Goal: Download file/media: Obtain a digital file from the website

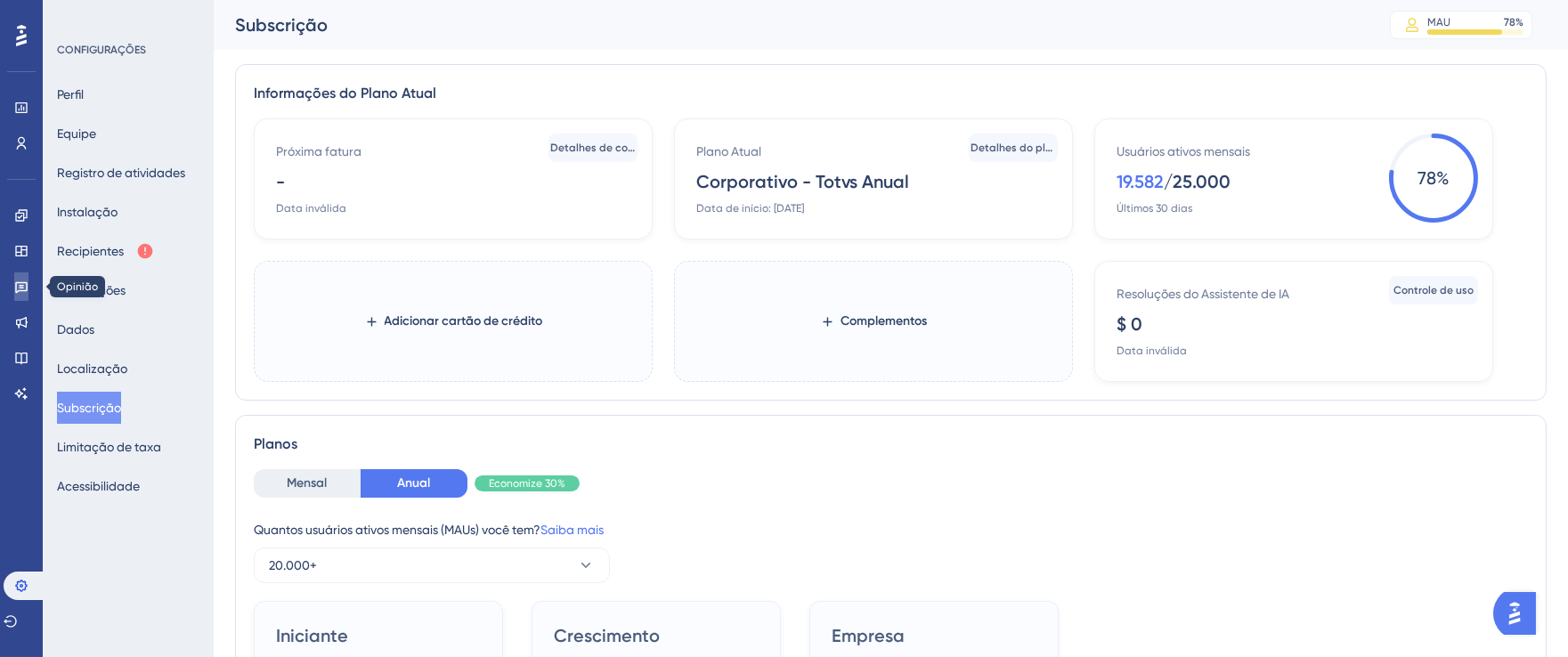
click at [16, 300] on link at bounding box center [21, 286] width 14 height 28
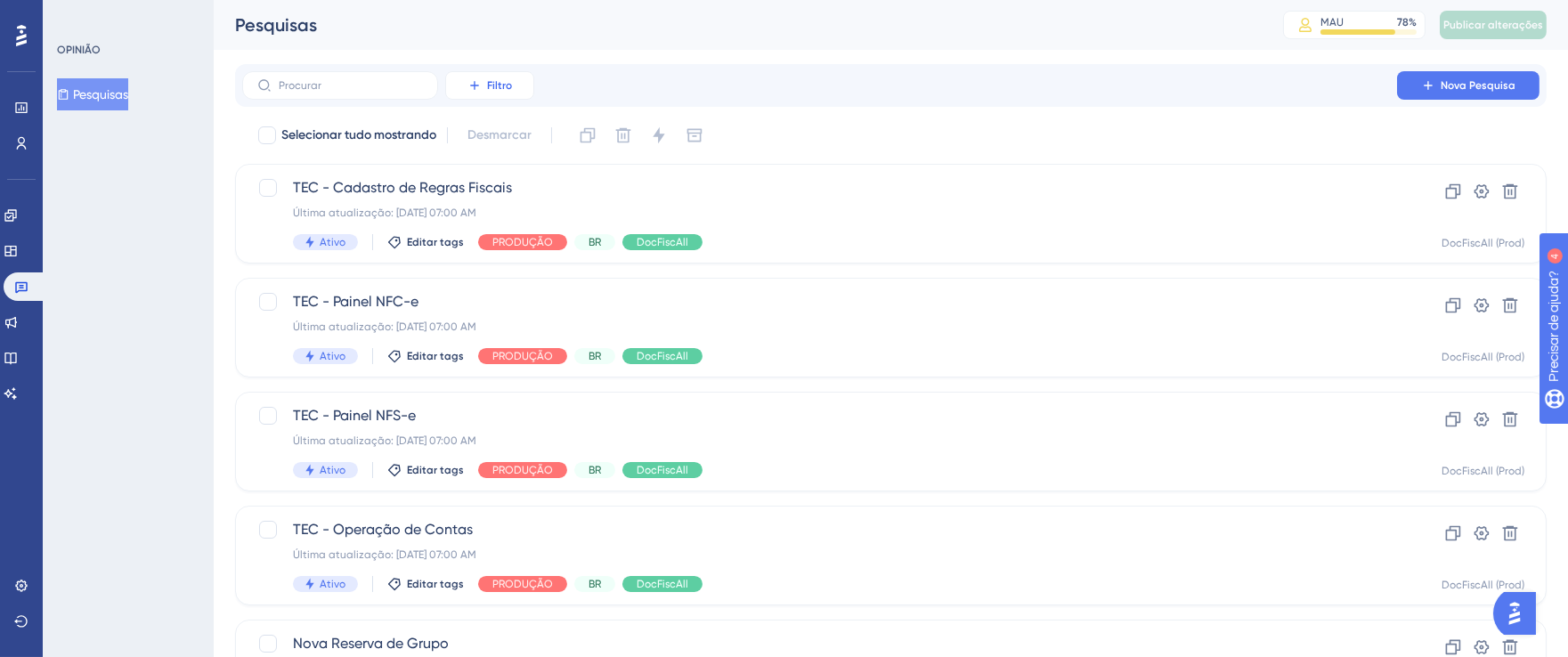
click at [470, 83] on icon at bounding box center [474, 85] width 14 height 14
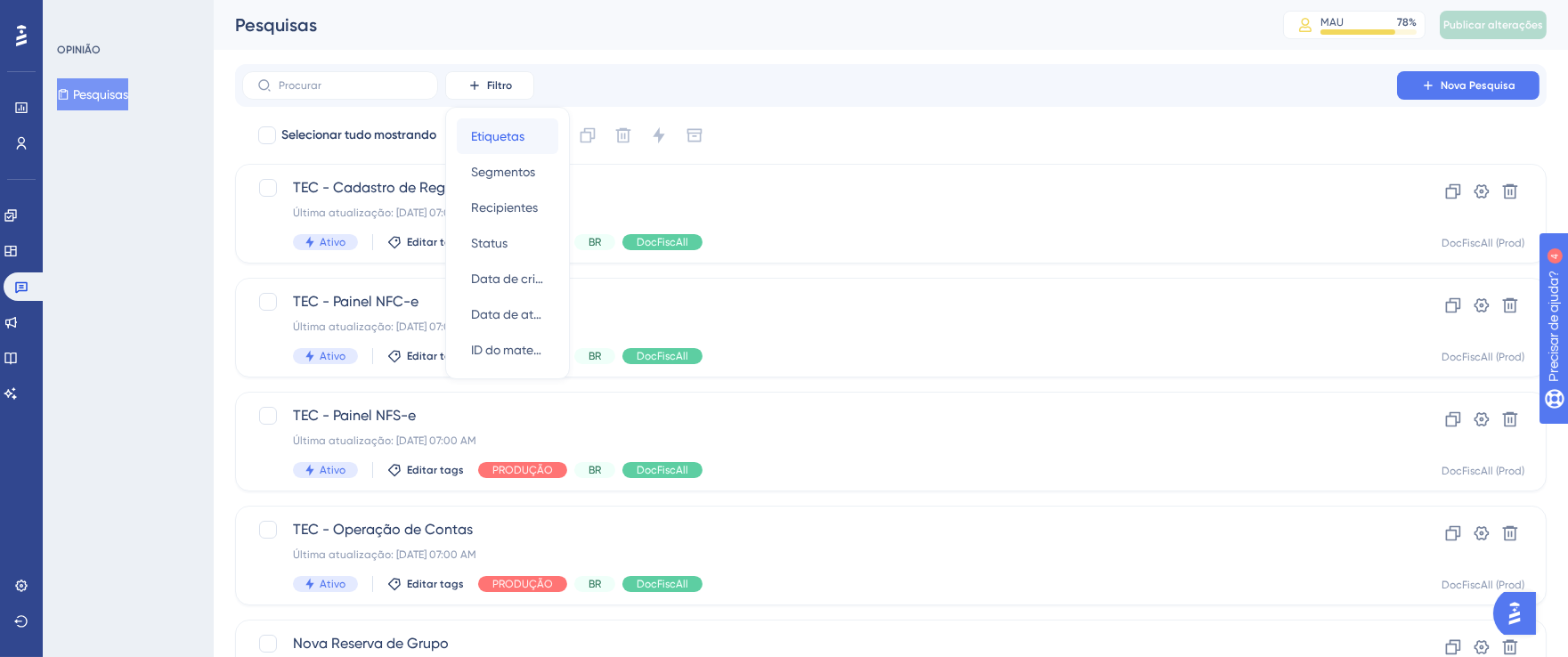
click at [488, 137] on font "Etiquetas" at bounding box center [498, 136] width 53 height 14
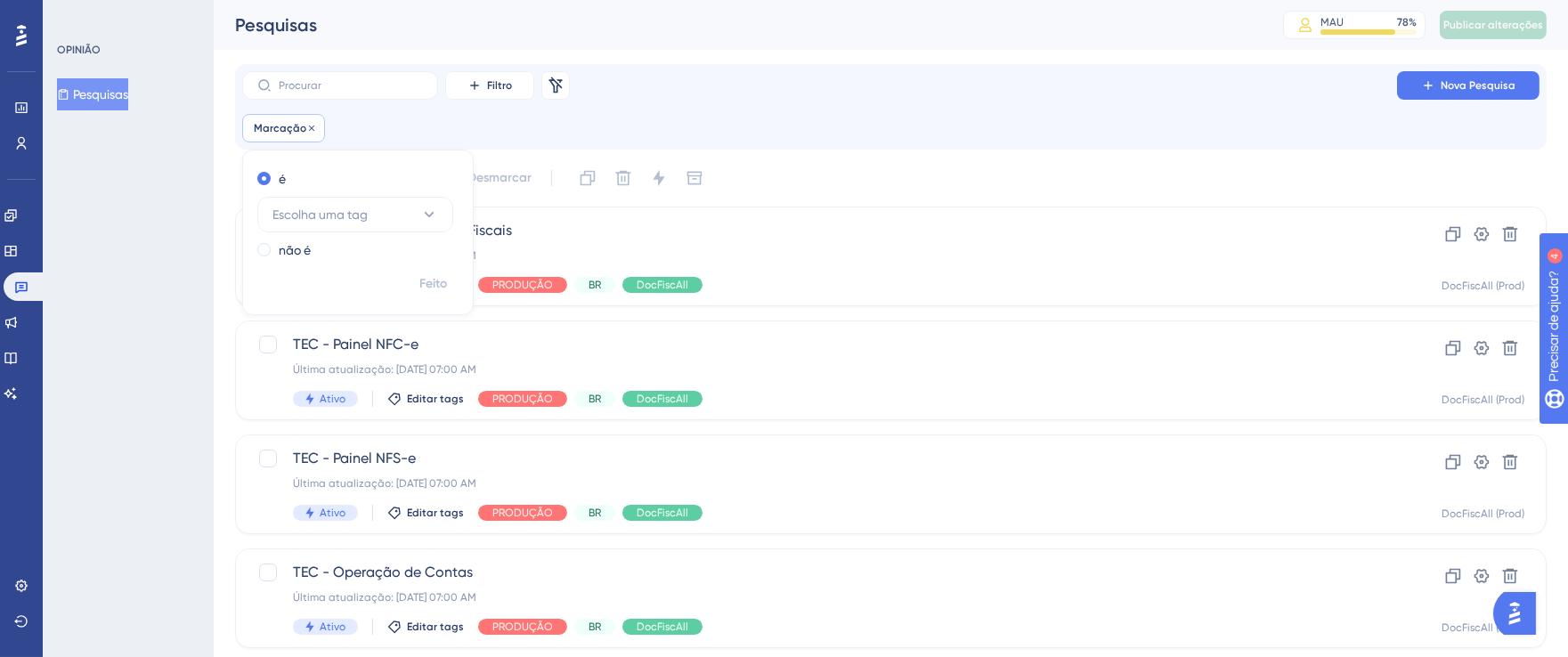
click at [286, 128] on font "Marcação" at bounding box center [280, 128] width 52 height 12
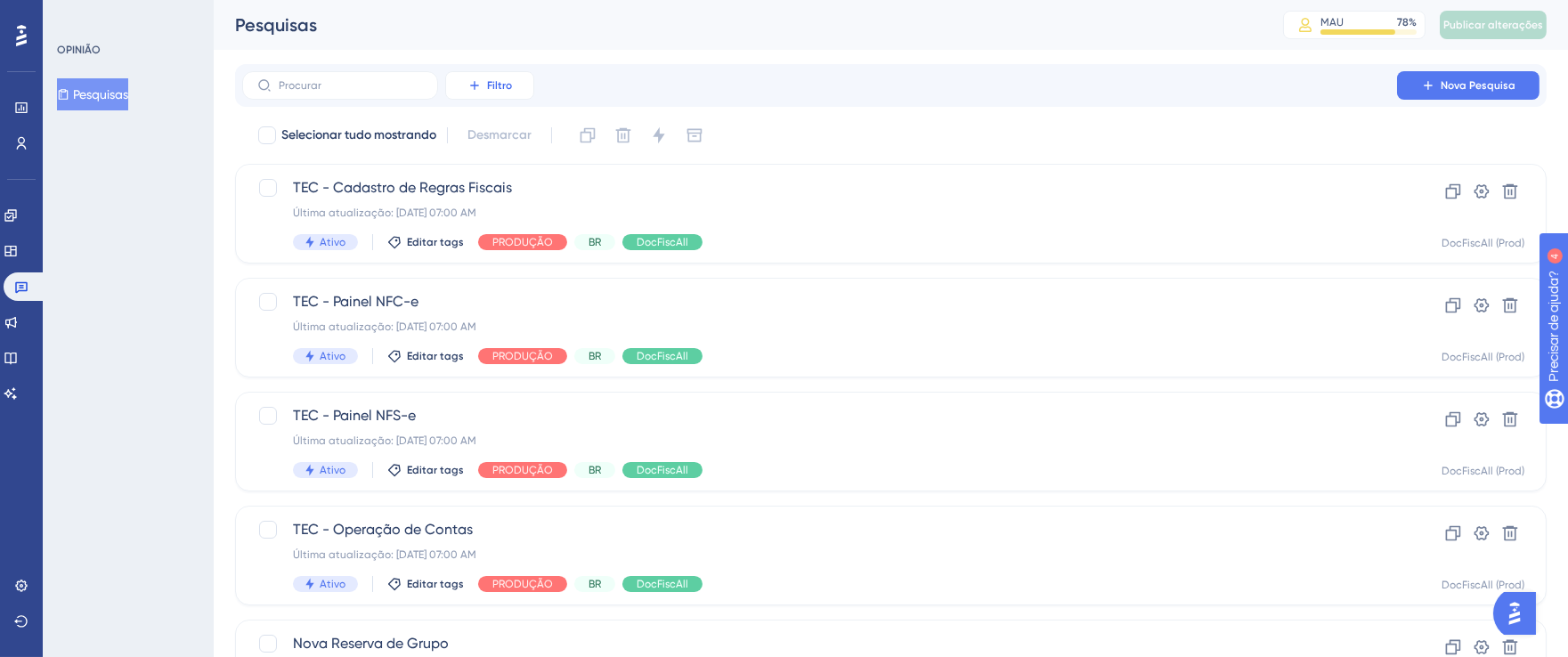
click at [500, 76] on button "Filtro" at bounding box center [490, 85] width 89 height 28
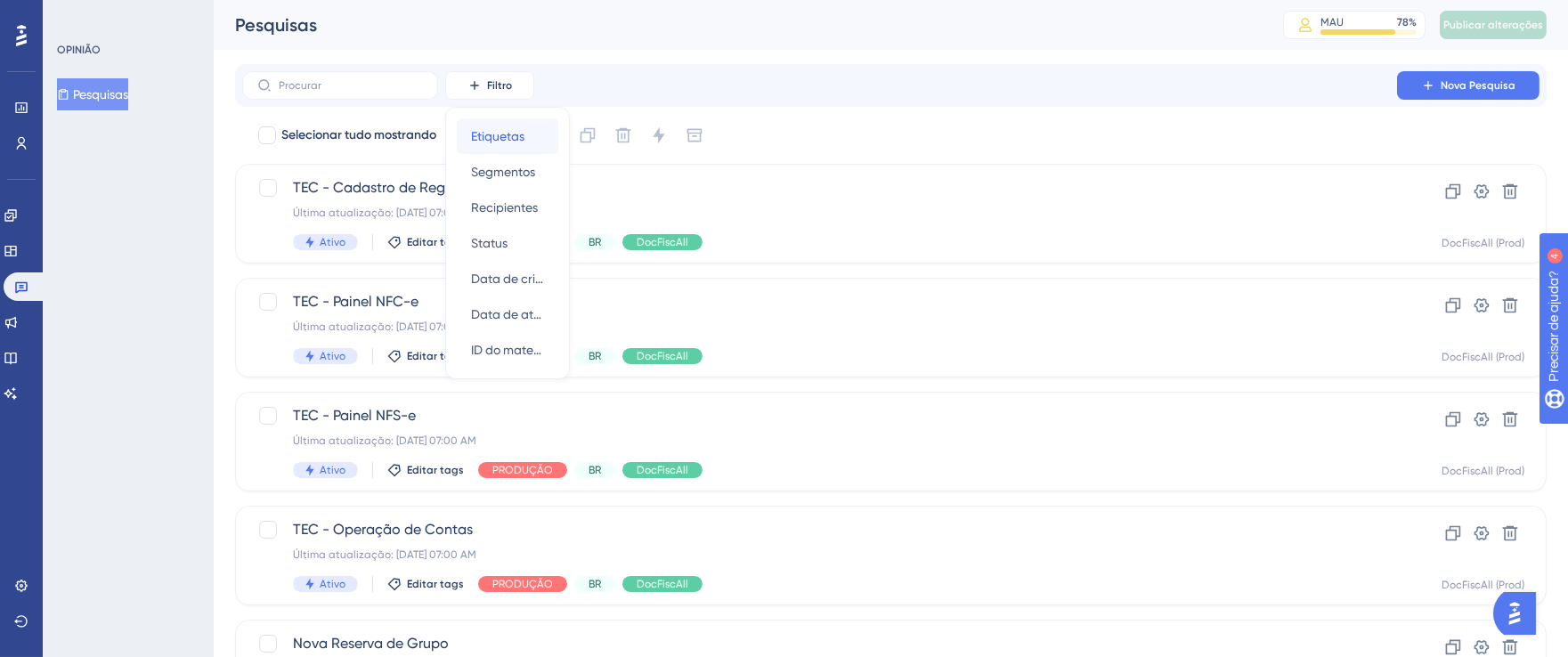
click at [504, 139] on font "Etiquetas" at bounding box center [498, 136] width 53 height 14
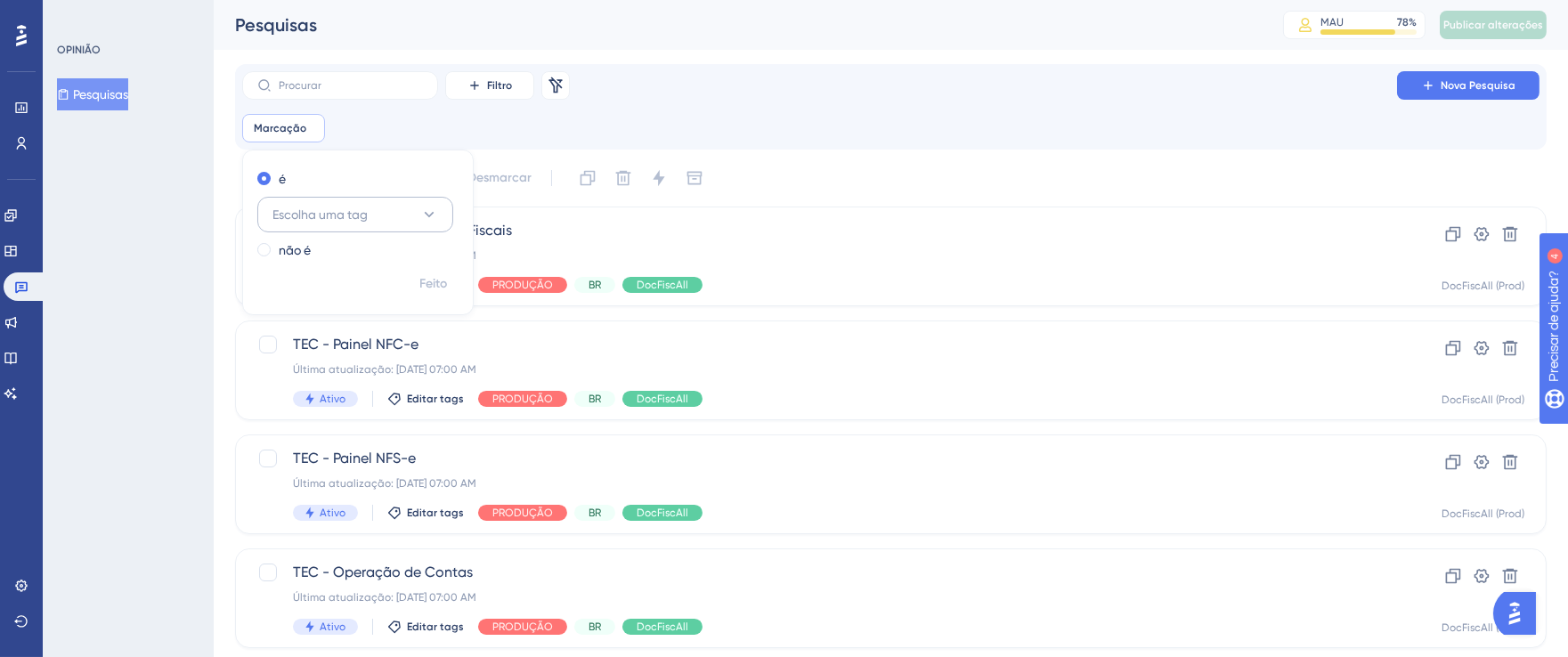
click at [433, 213] on icon at bounding box center [428, 214] width 18 height 18
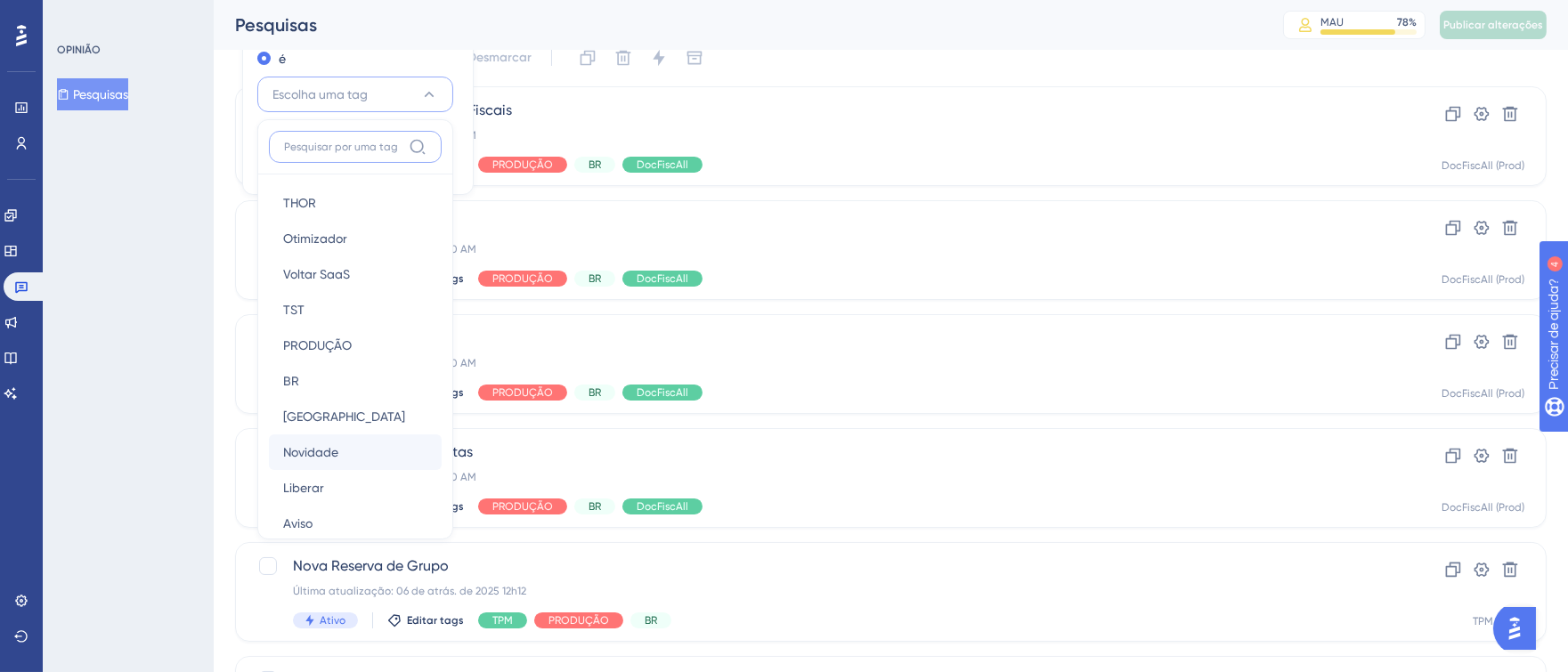
scroll to position [29, 0]
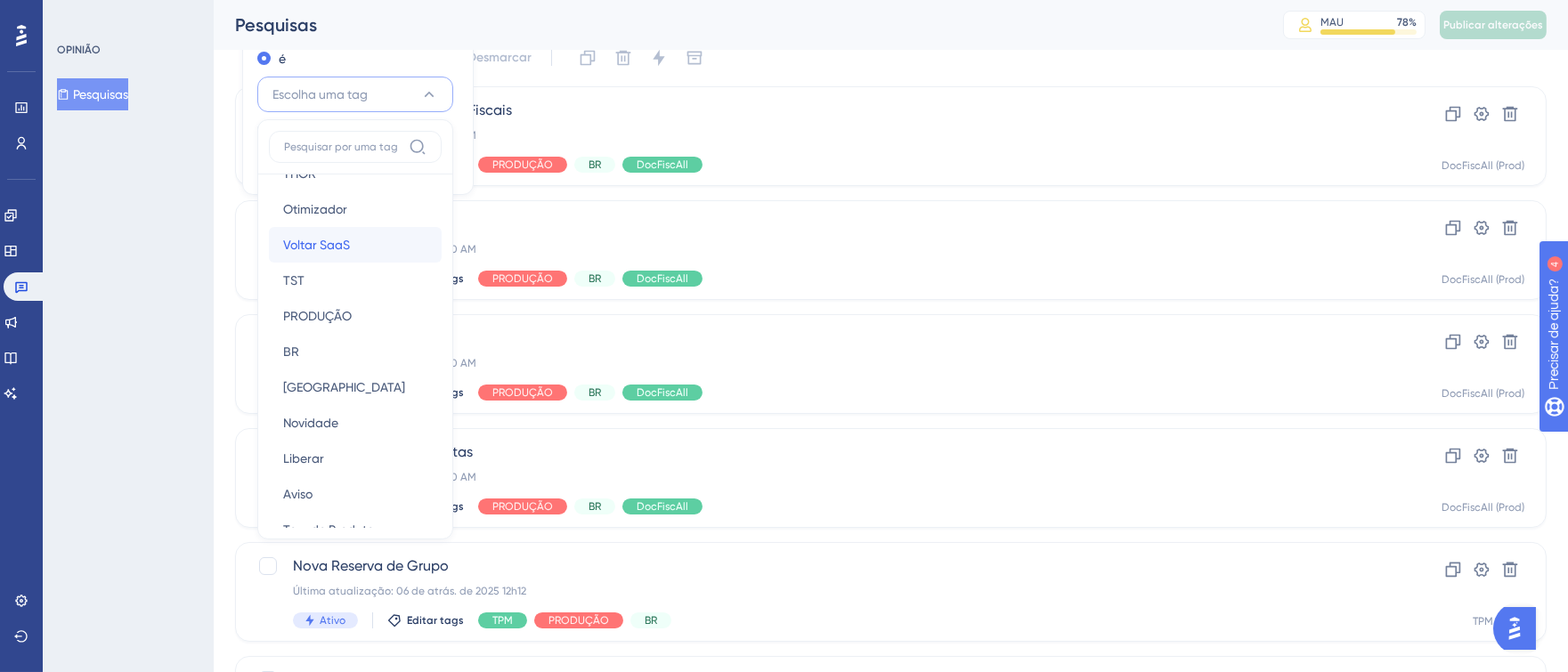
click at [322, 257] on div "Voltar SaaS Voltar SaaS" at bounding box center [356, 245] width 144 height 36
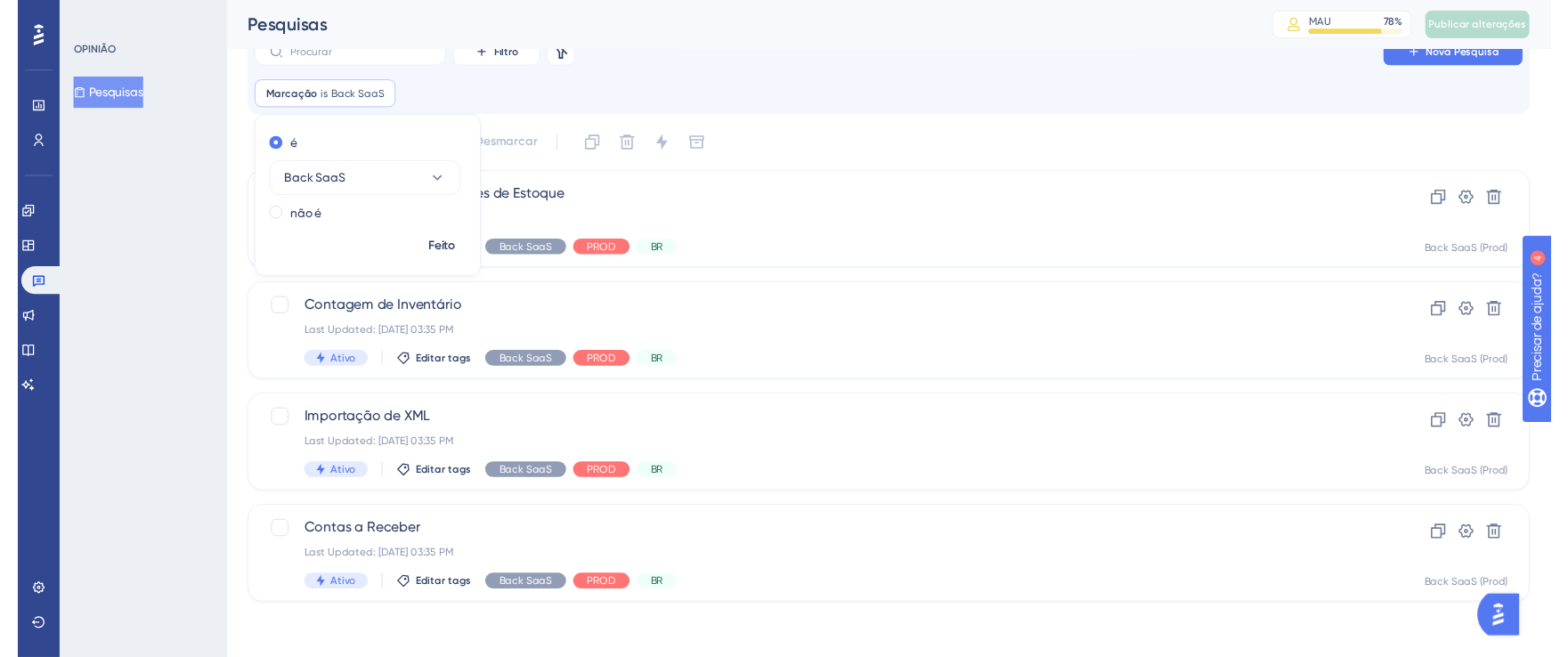
scroll to position [32, 0]
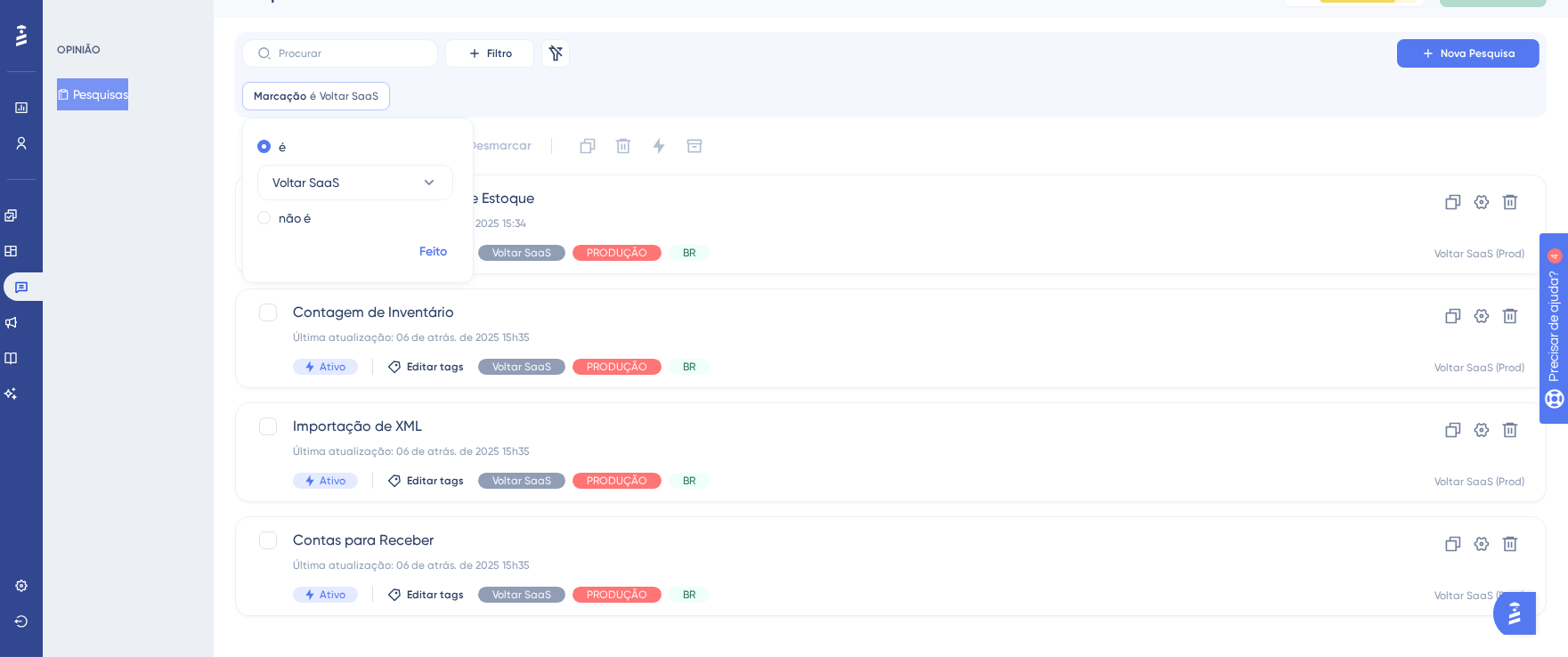
click at [451, 256] on button "Feito" at bounding box center [433, 252] width 50 height 32
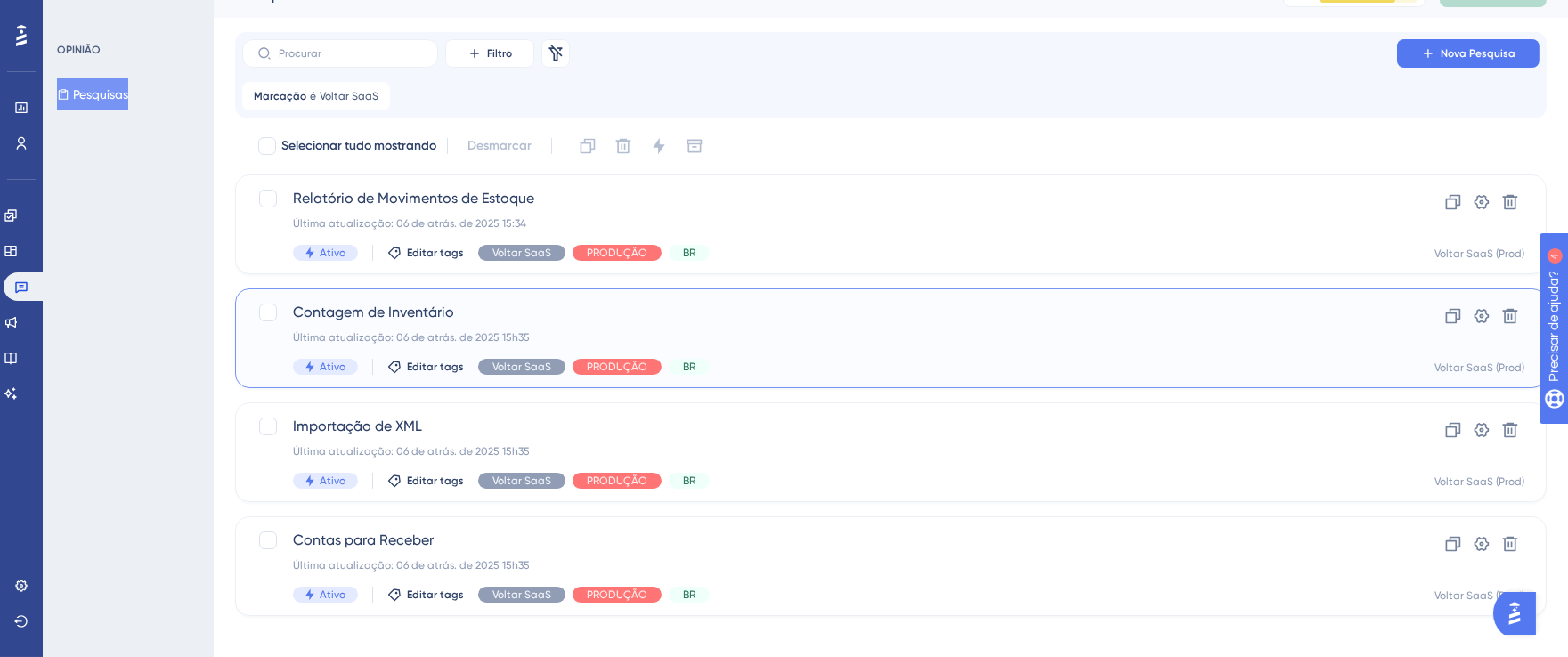
click at [974, 332] on div "Última atualização: 06 de atrás. de 2025 15h35" at bounding box center [819, 338] width 1053 height 14
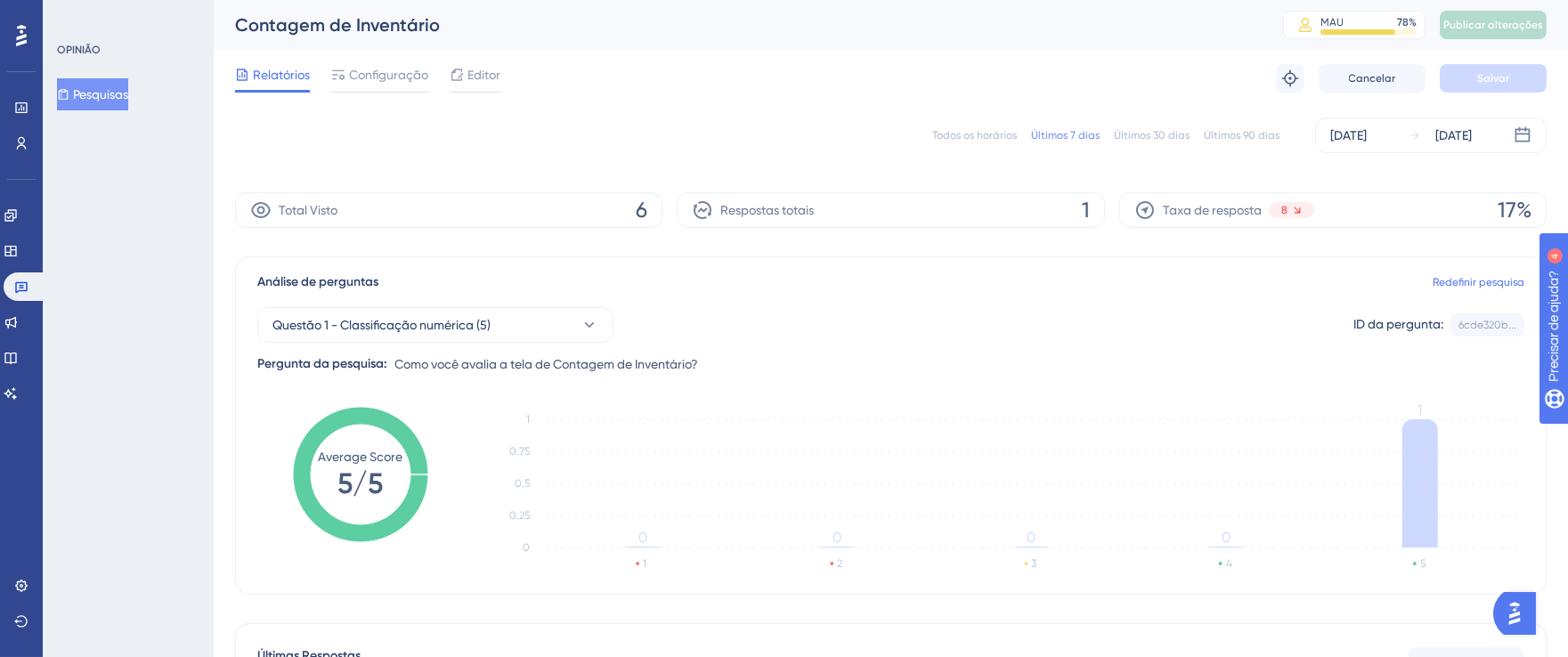
click at [967, 129] on font "Todos os horários" at bounding box center [975, 135] width 84 height 12
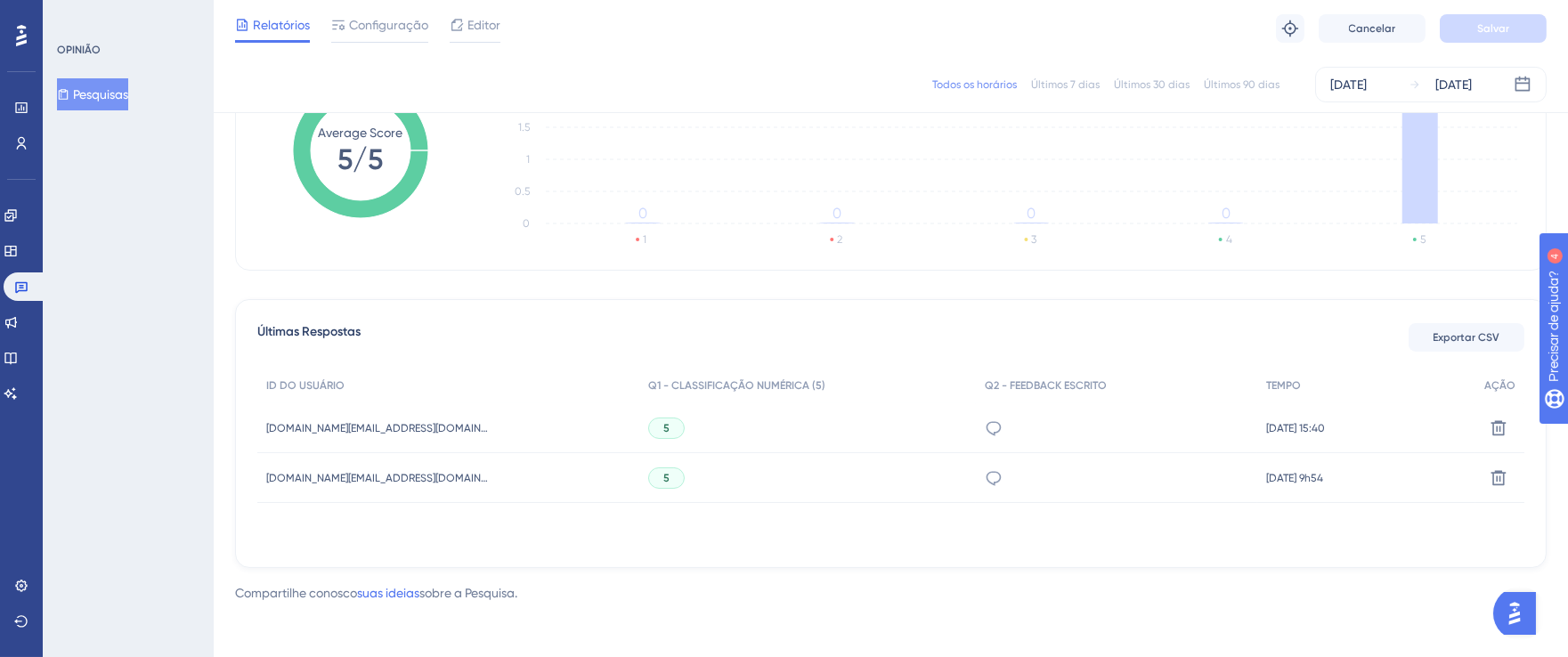
scroll to position [319, 0]
click at [1447, 338] on div "Últimas Respostas Exportar CSV ID DO USUÁRIO Q1 - CLASSIFICAÇÃO NUMÉRICA (5) Q2…" at bounding box center [891, 432] width 1312 height 269
click at [1447, 337] on font "Exportar CSV" at bounding box center [1467, 336] width 66 height 12
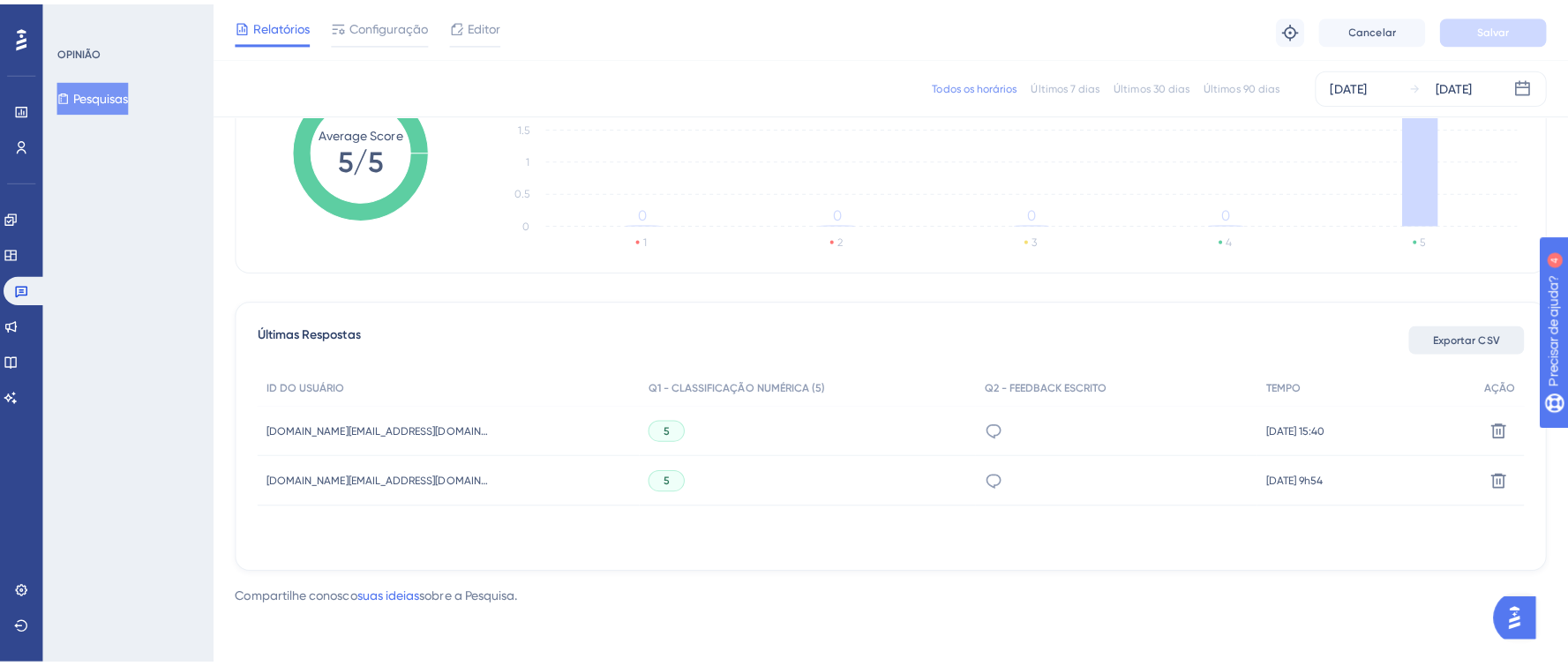
scroll to position [302, 0]
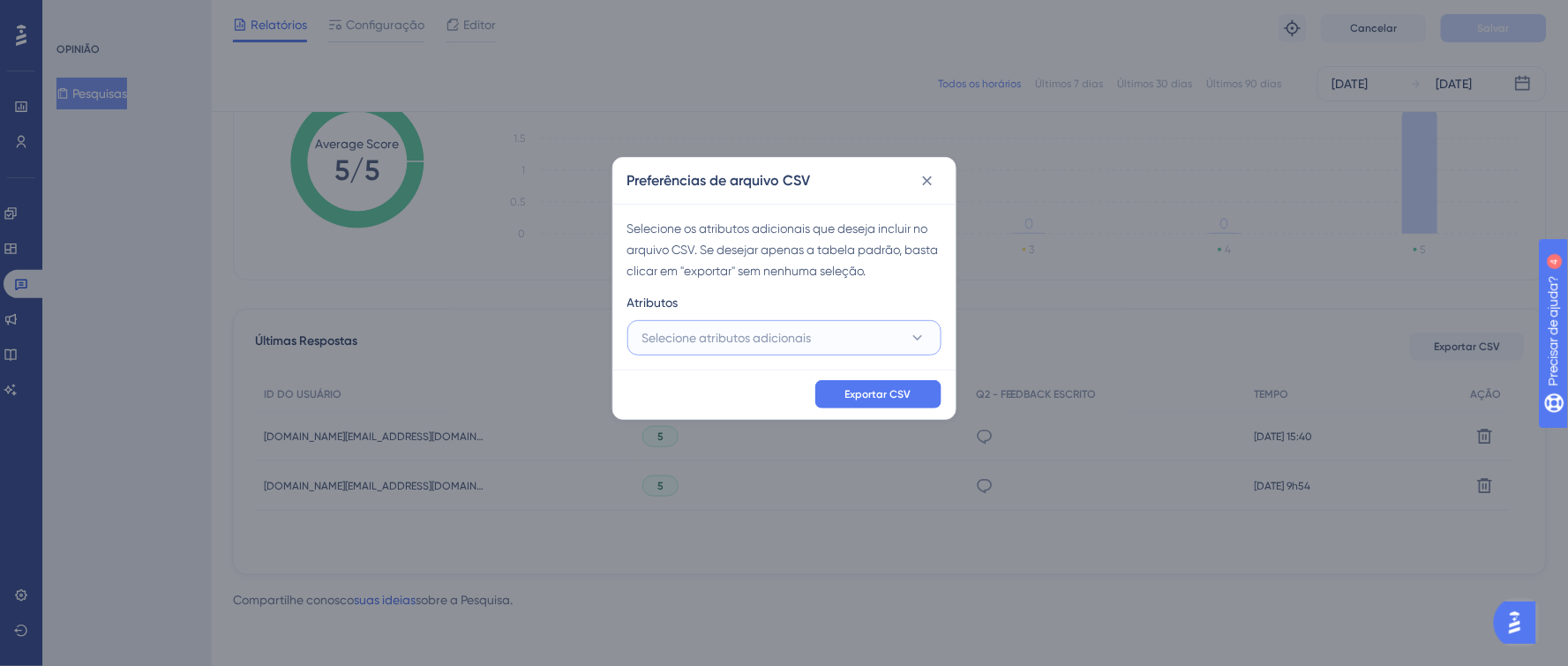
click at [779, 333] on font "Selecione atributos adicionais" at bounding box center [727, 337] width 169 height 14
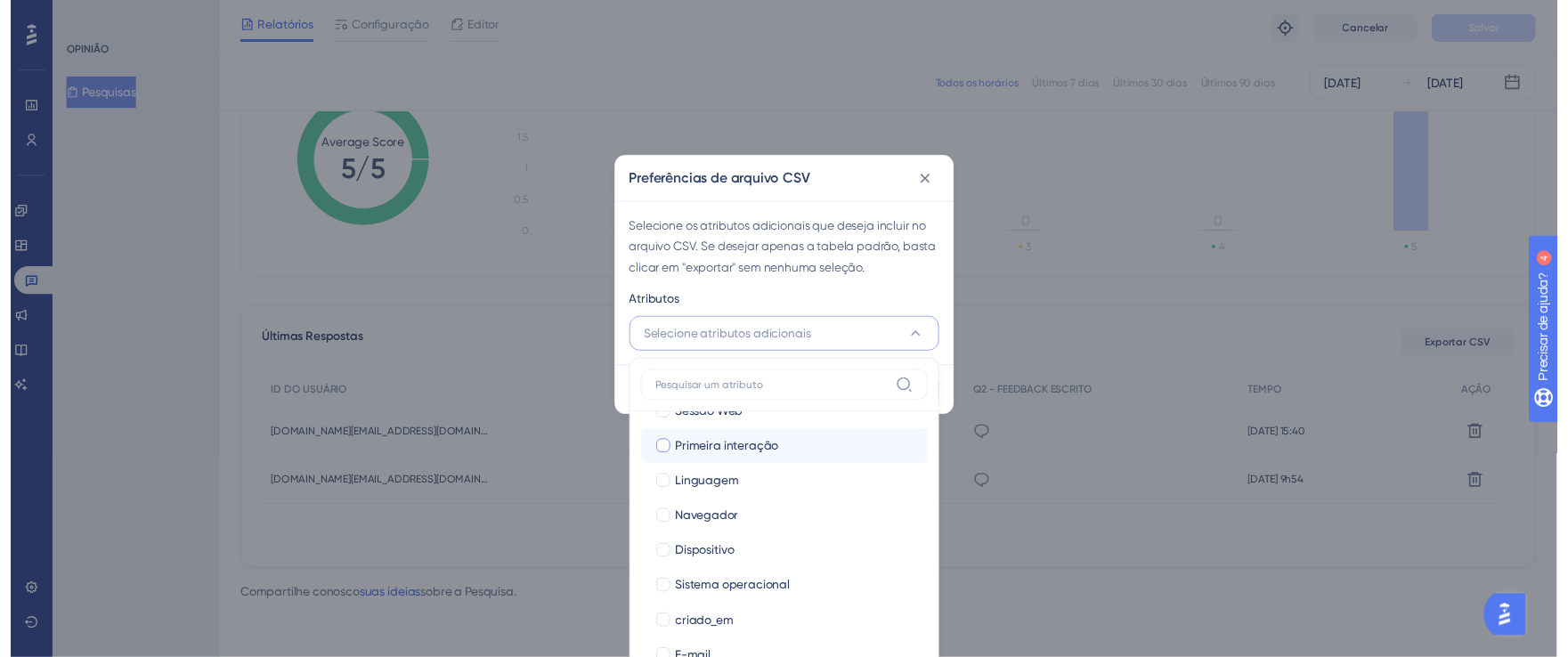
scroll to position [121, 0]
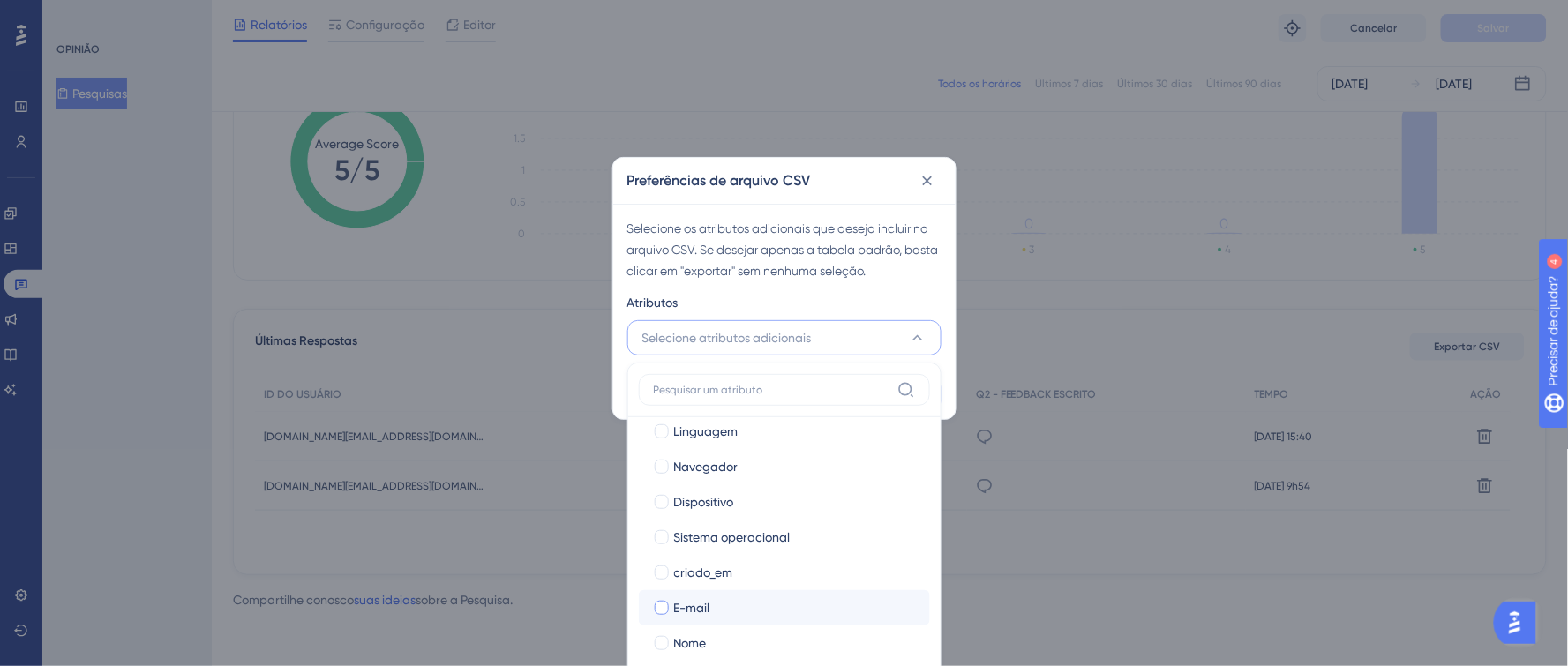
click at [657, 603] on div at bounding box center [661, 608] width 14 height 14
checkbox input "true"
click at [659, 641] on div at bounding box center [661, 643] width 14 height 14
checkbox input "true"
click at [888, 302] on div "Atributos" at bounding box center [784, 306] width 314 height 28
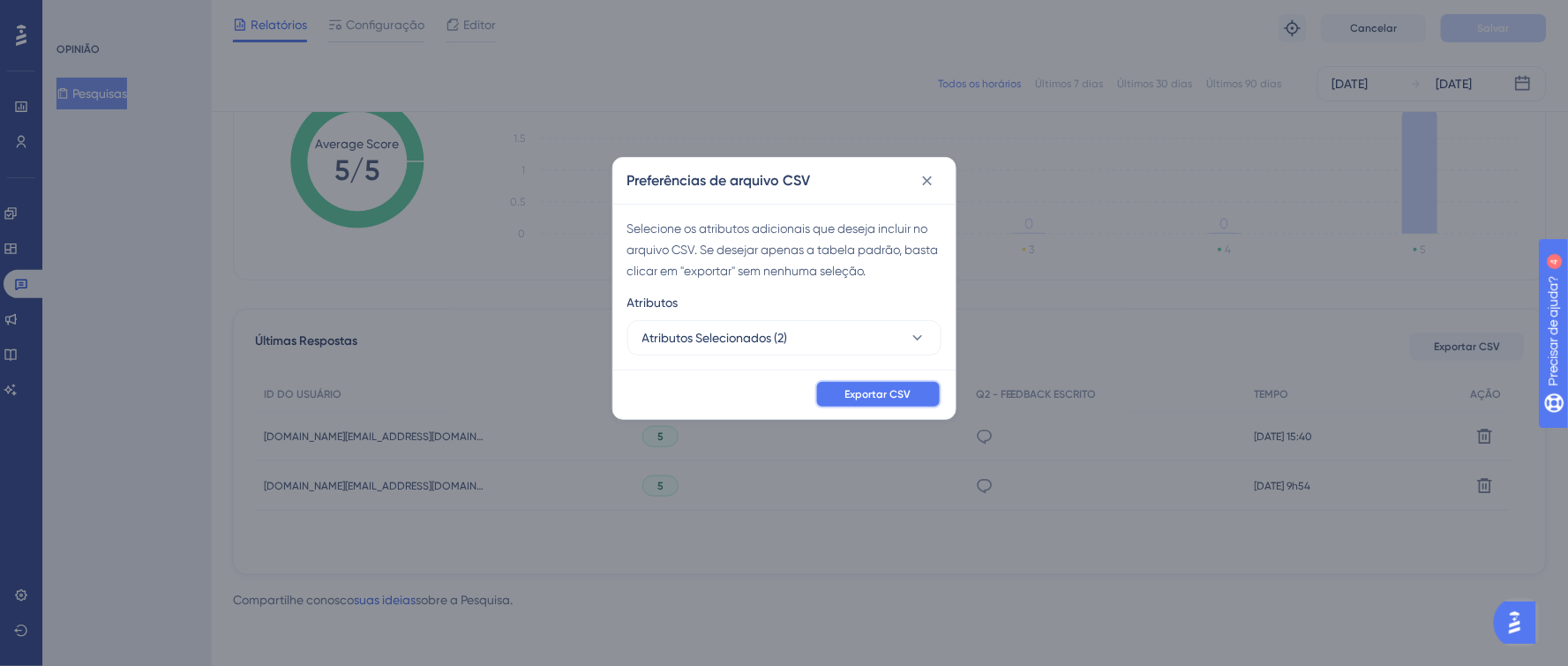
click at [891, 400] on span "Exportar CSV" at bounding box center [878, 394] width 66 height 14
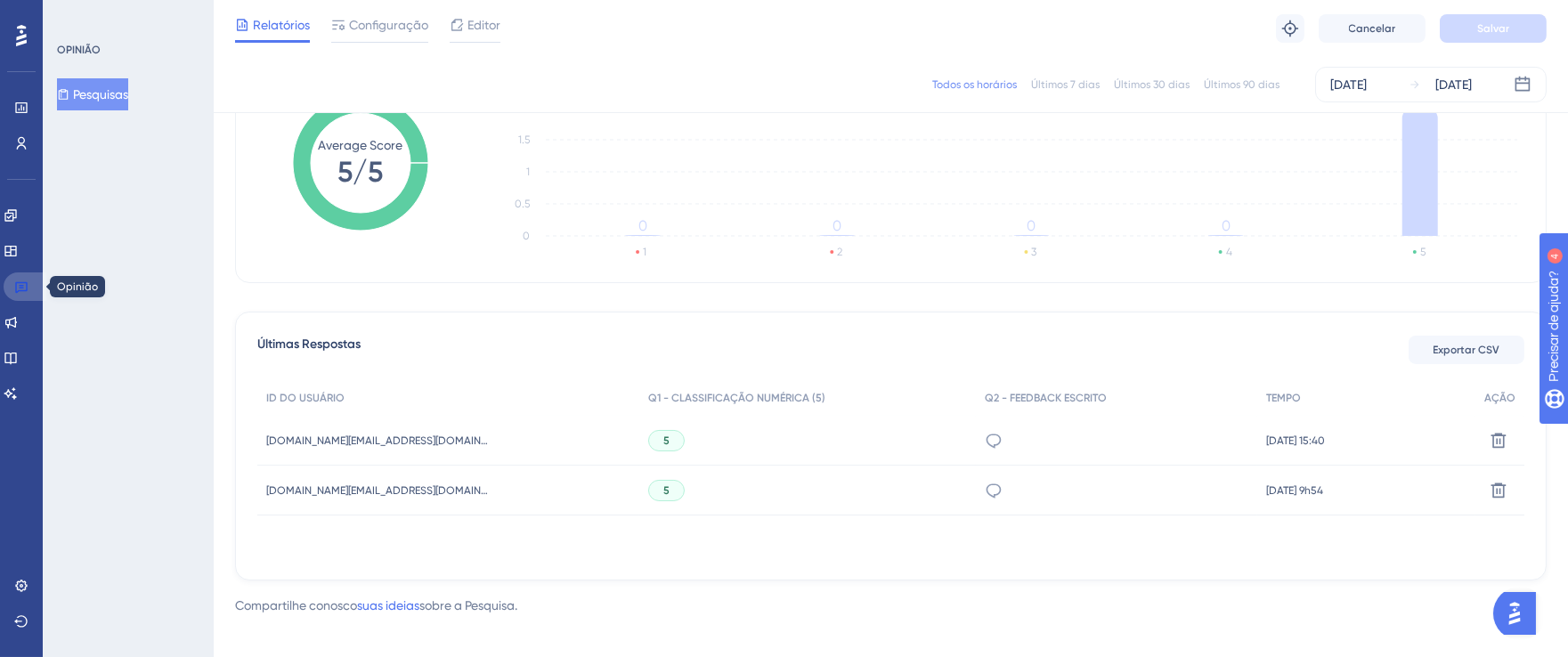
click at [7, 286] on link at bounding box center [25, 286] width 43 height 28
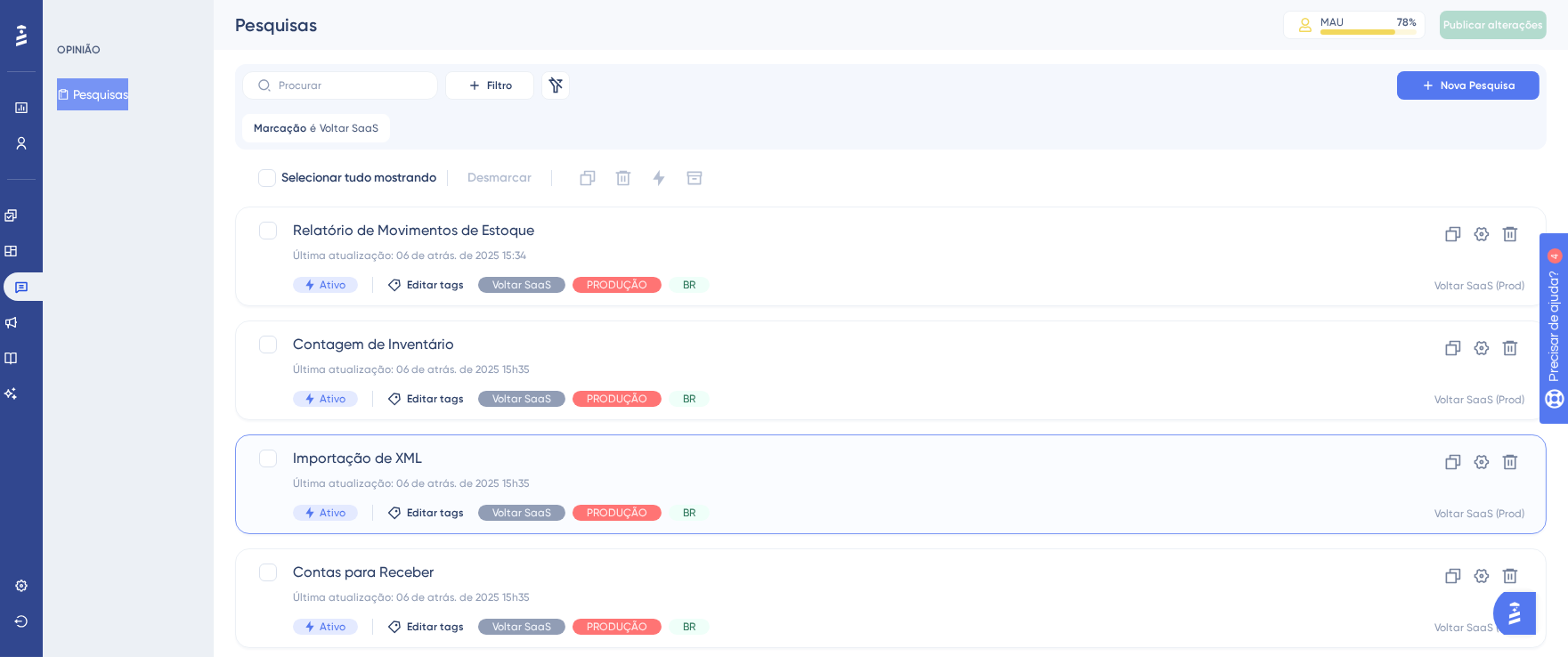
click at [1102, 496] on div "Importação de XML Última atualização: 06 de atrás. de 2025 15h35 Ativo Editar t…" at bounding box center [819, 484] width 1053 height 73
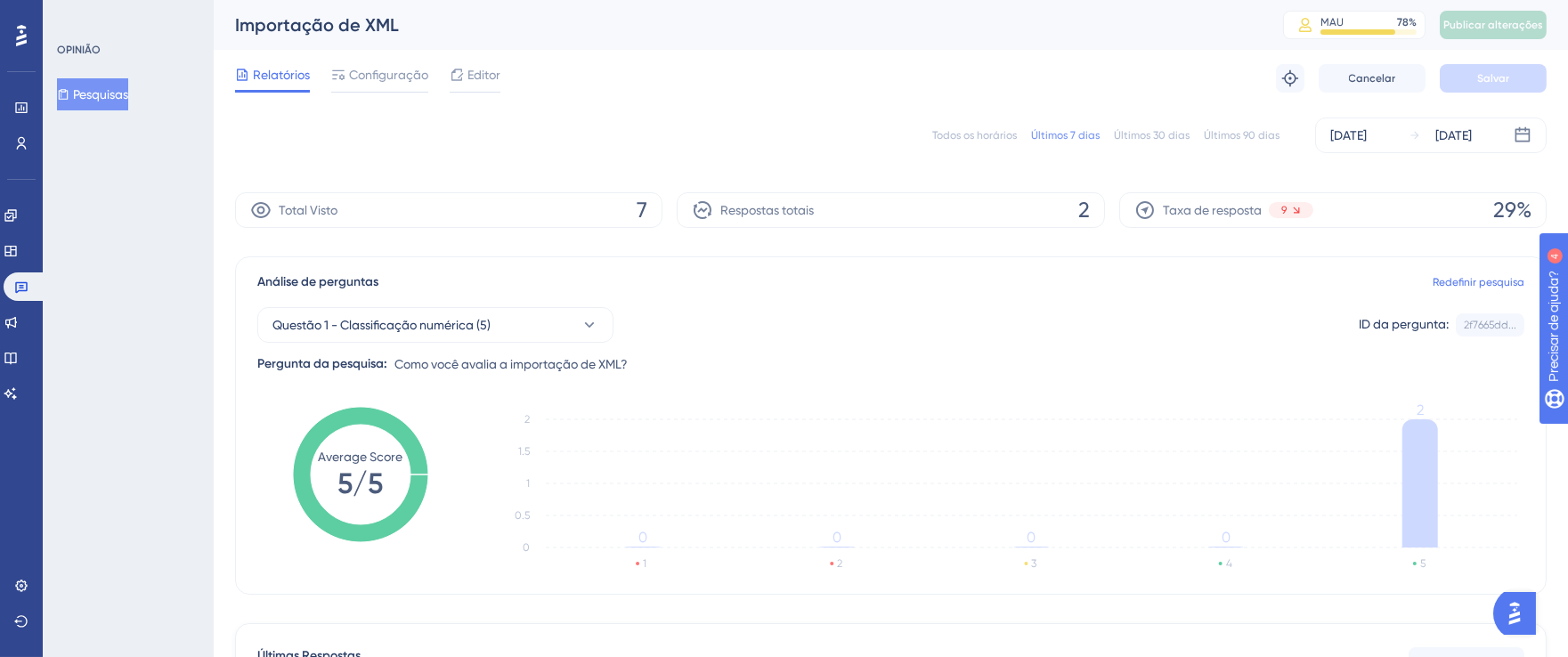
click at [979, 134] on font "Todos os horários" at bounding box center [975, 135] width 84 height 12
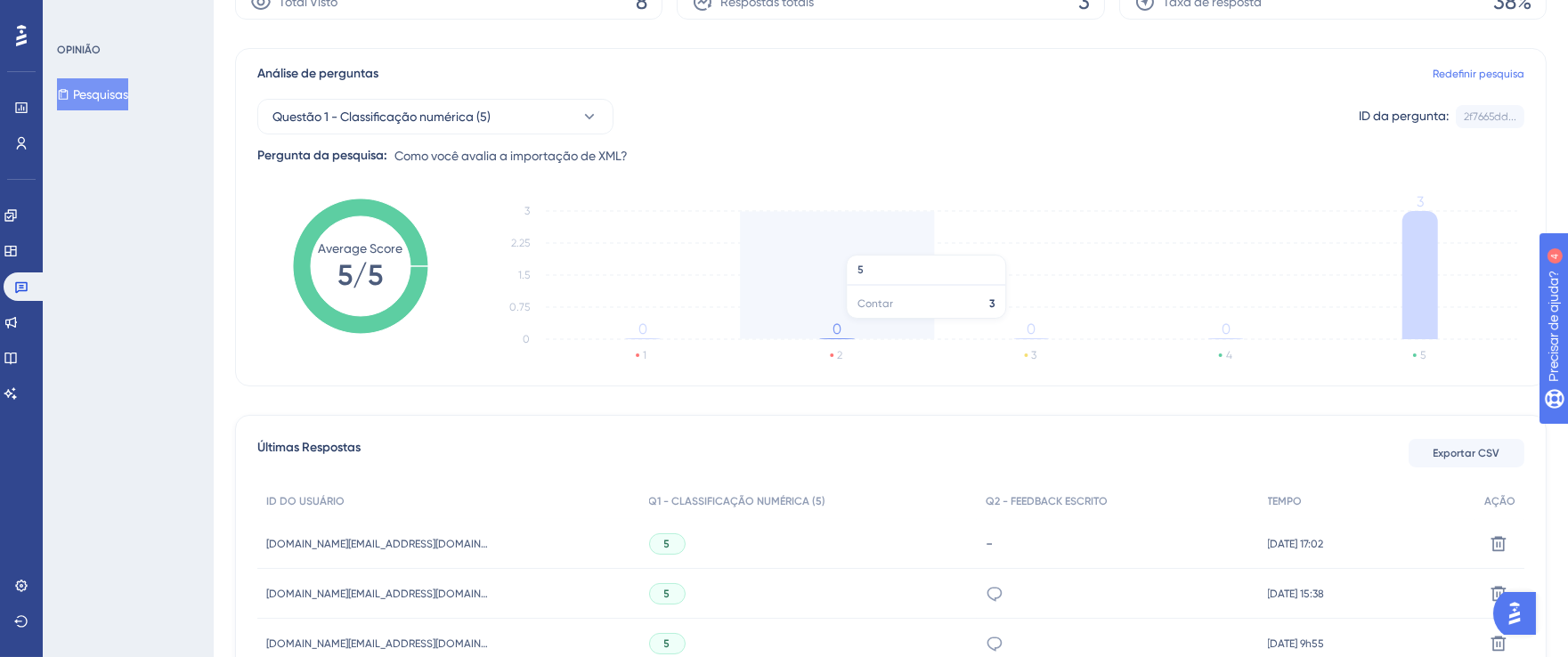
scroll to position [348, 0]
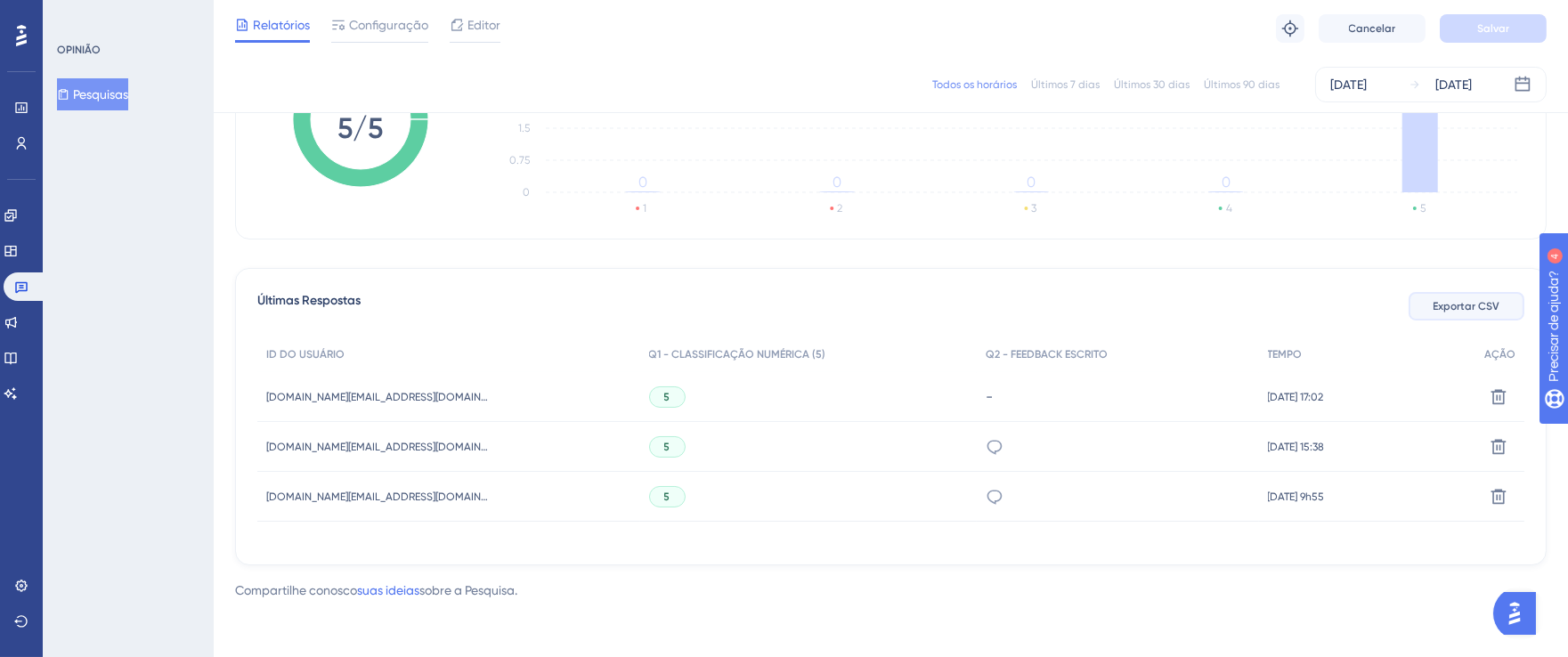
click at [1480, 308] on font "Exportar CSV" at bounding box center [1467, 306] width 66 height 12
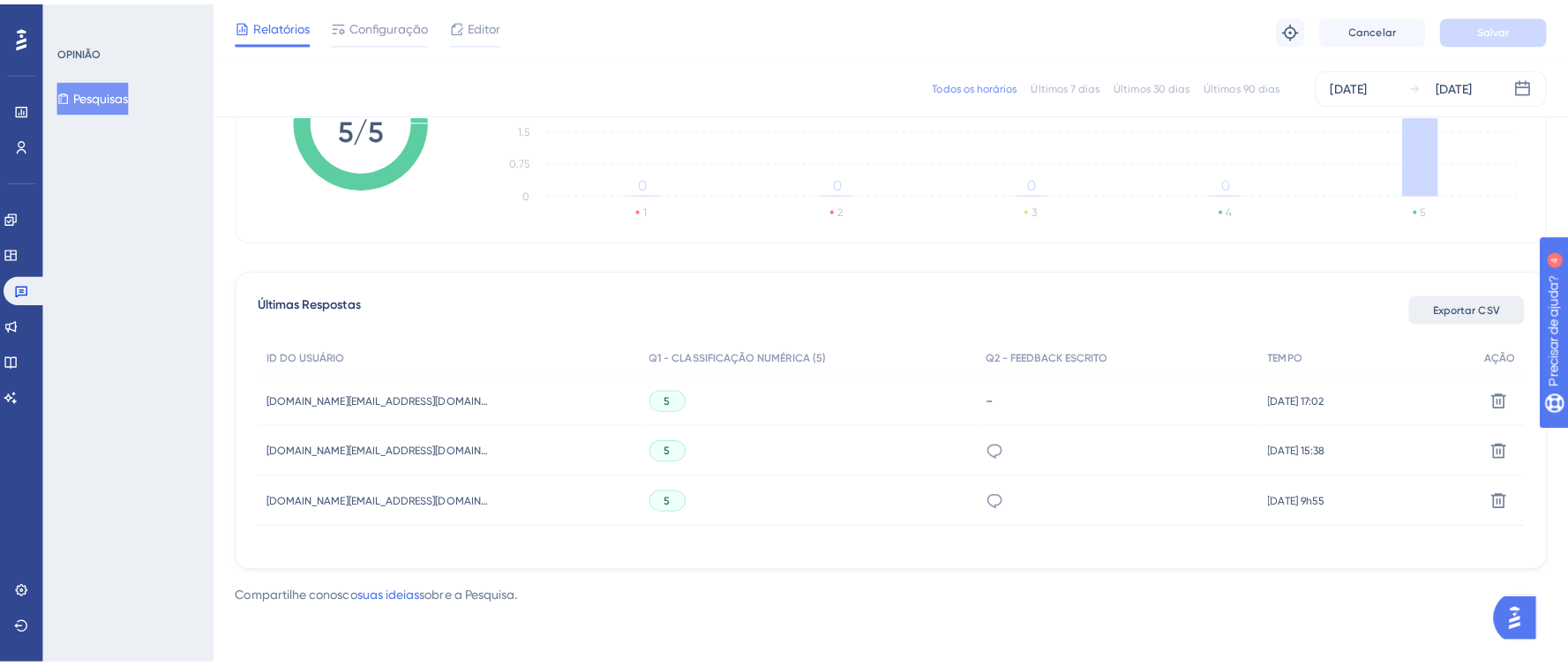
scroll to position [330, 0]
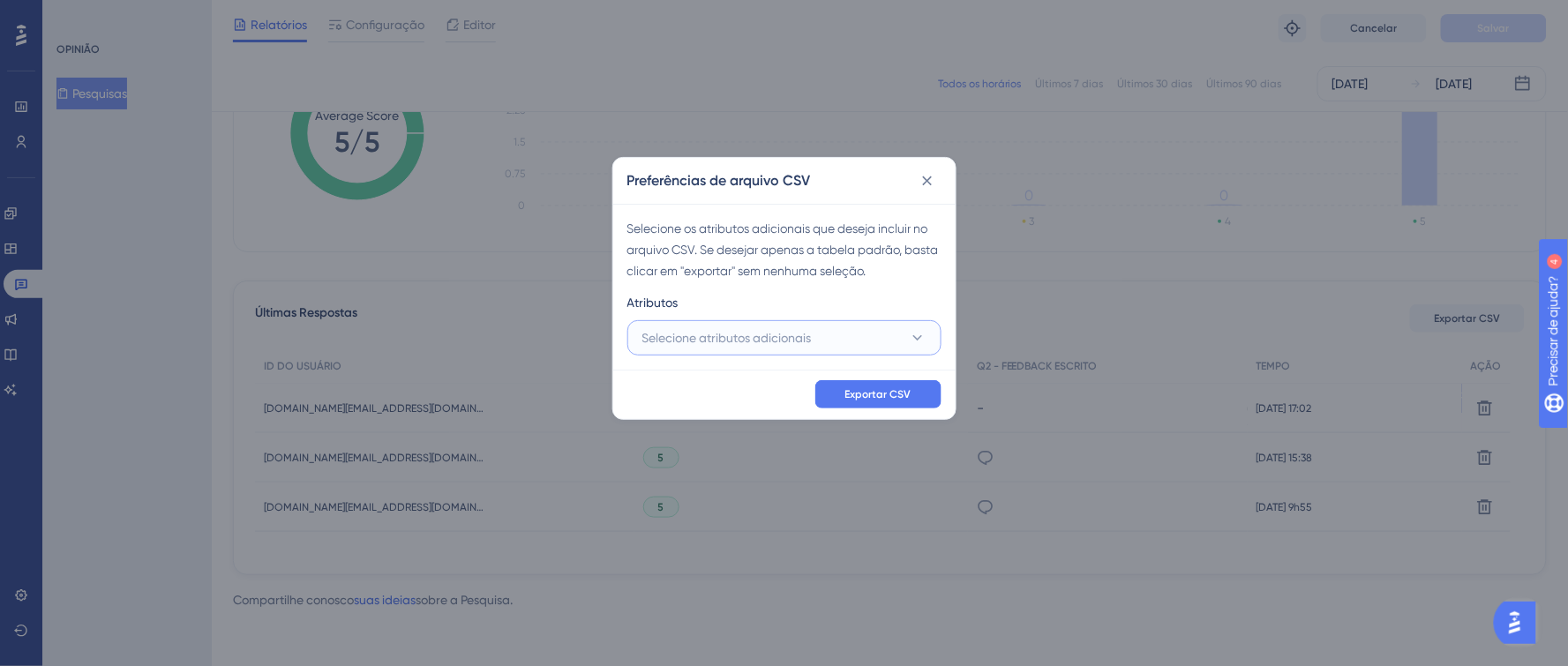
click at [735, 341] on font "Selecione atributos adicionais" at bounding box center [727, 337] width 169 height 14
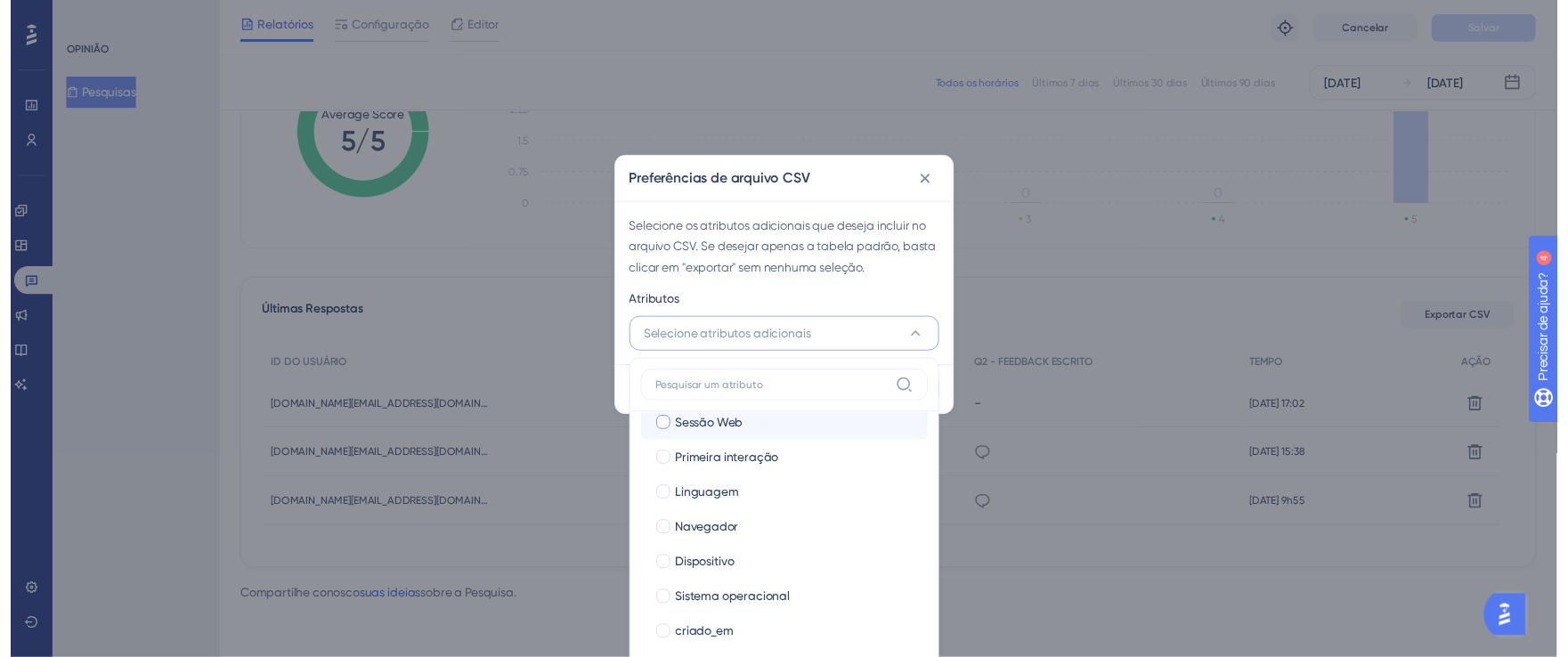
scroll to position [121, 0]
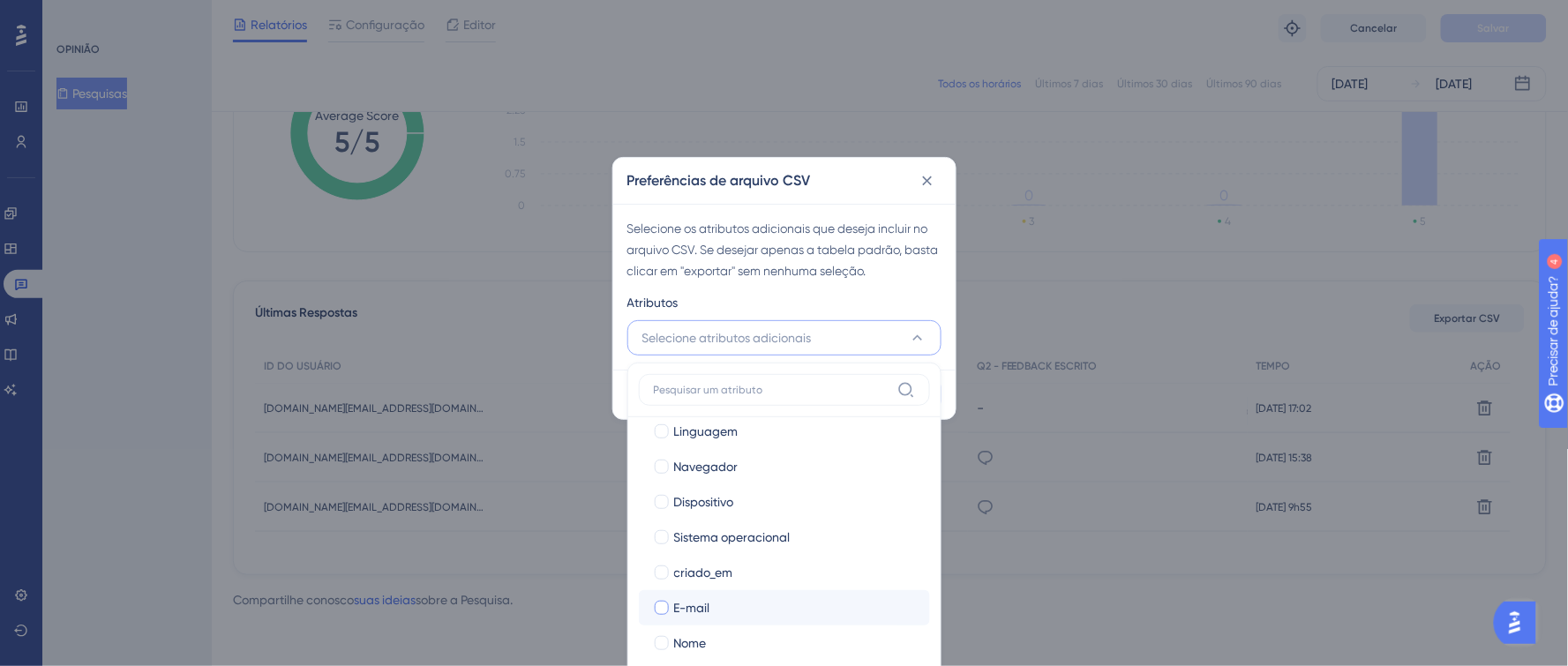
click at [659, 608] on div at bounding box center [661, 608] width 14 height 14
checkbox input "true"
click at [664, 639] on div at bounding box center [661, 643] width 14 height 14
checkbox input "true"
click at [939, 296] on div "Atributos" at bounding box center [784, 306] width 314 height 28
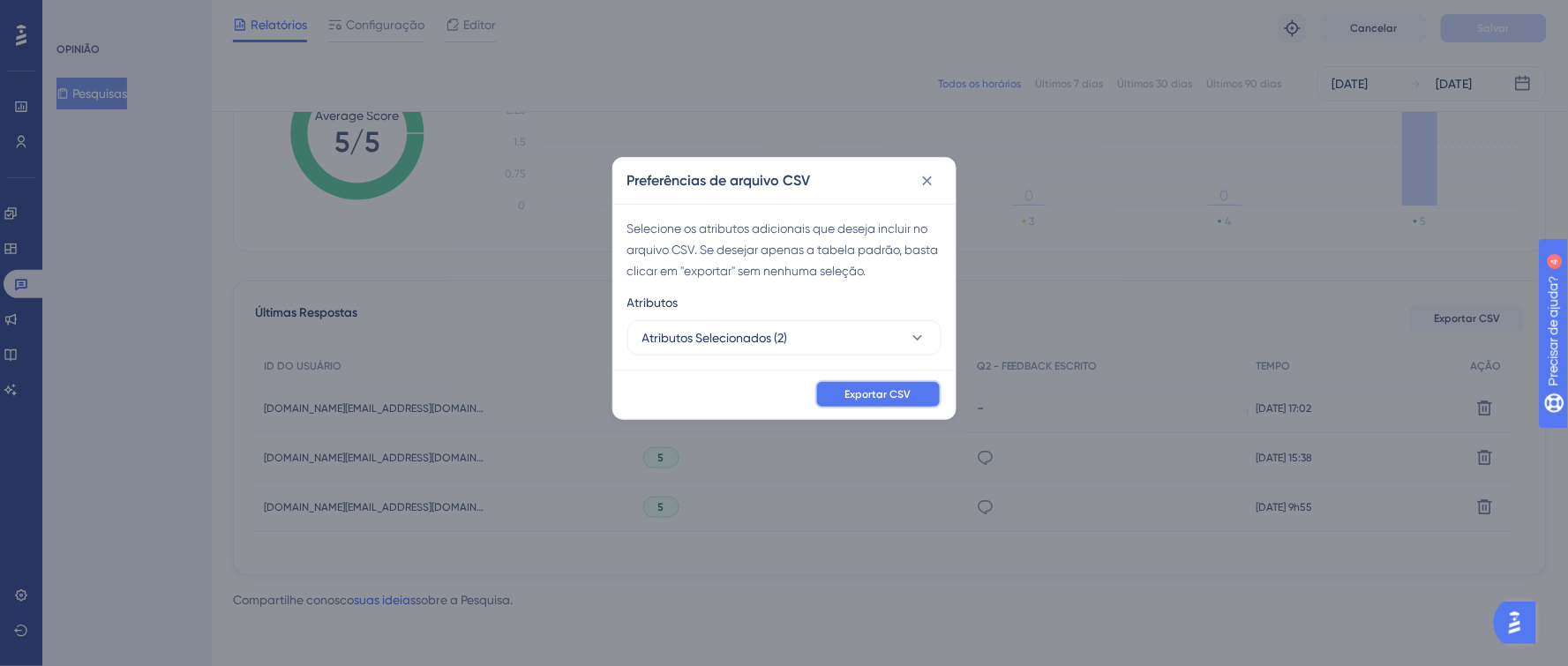
click at [922, 385] on button "Exportar CSV" at bounding box center [878, 395] width 126 height 28
